Goal: Transaction & Acquisition: Purchase product/service

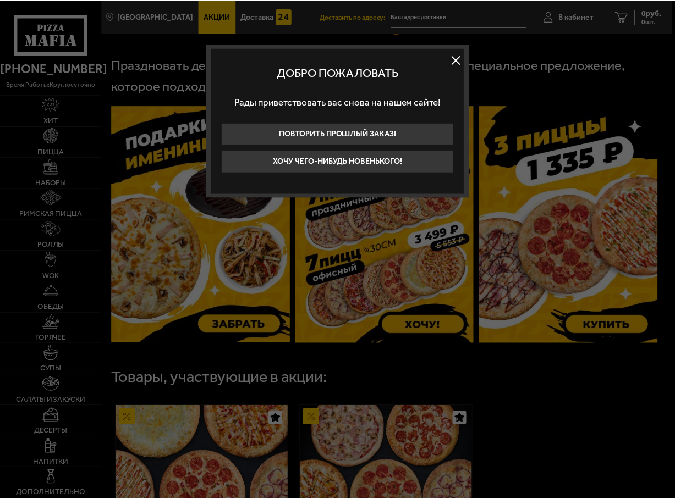
scroll to position [275, 0]
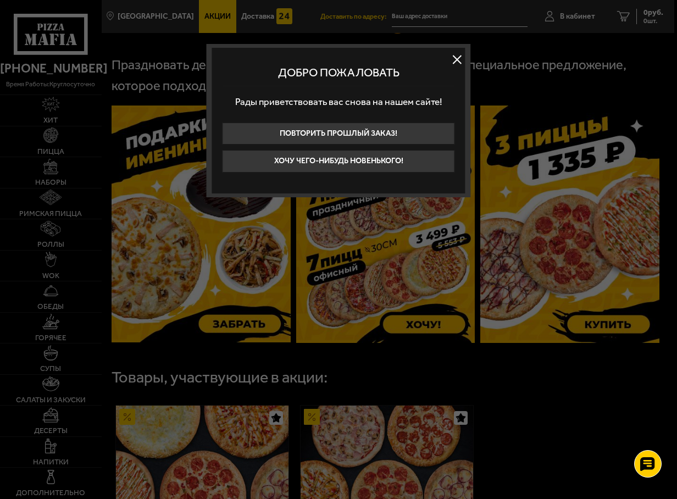
click at [456, 58] on button at bounding box center [457, 59] width 16 height 16
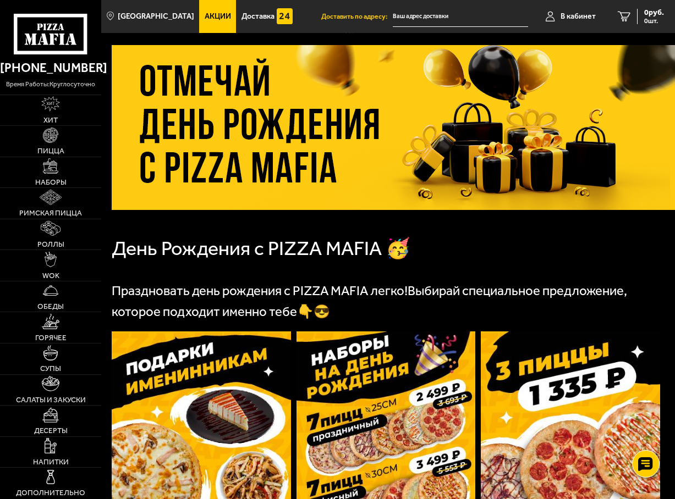
scroll to position [0, 0]
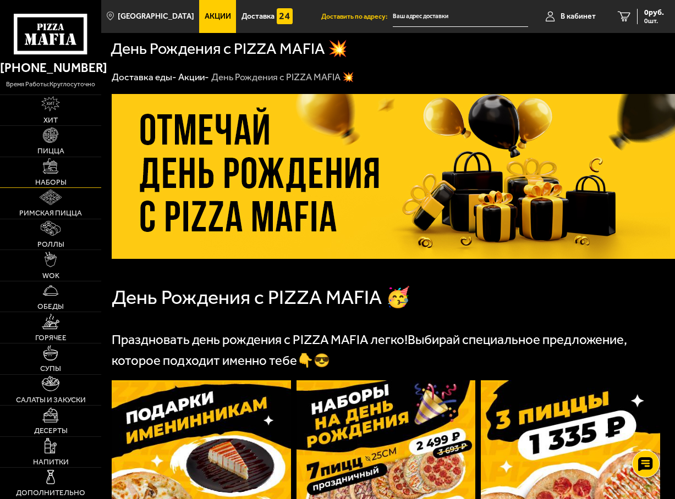
click at [53, 168] on img at bounding box center [50, 165] width 15 height 15
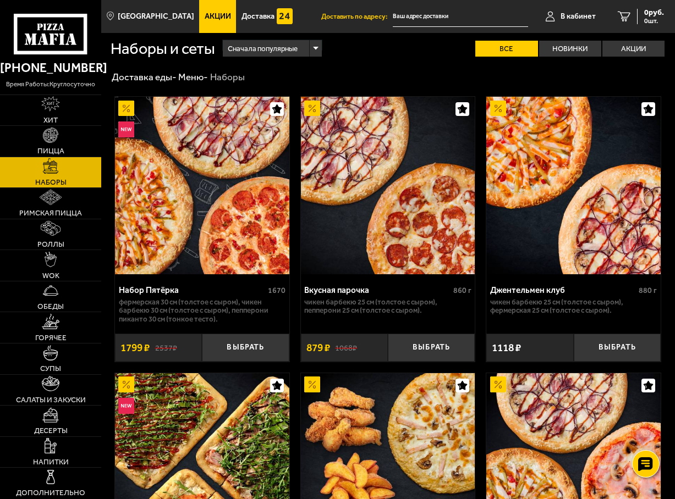
click at [205, 13] on span "Акции" at bounding box center [218, 17] width 26 height 8
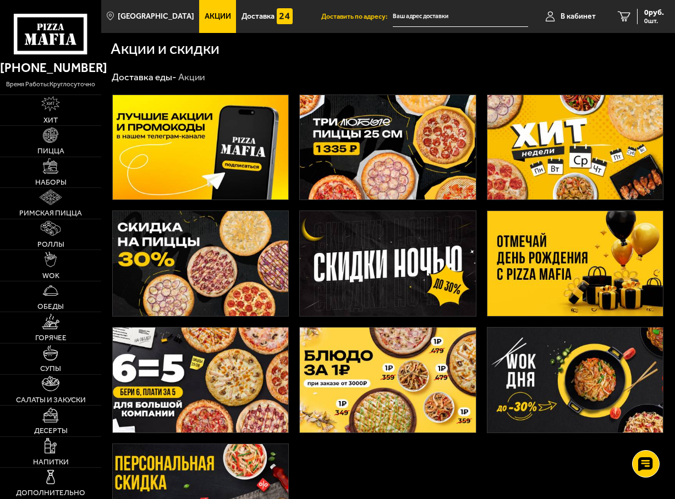
click at [566, 261] on img at bounding box center [574, 263] width 175 height 105
